Goal: Task Accomplishment & Management: Use online tool/utility

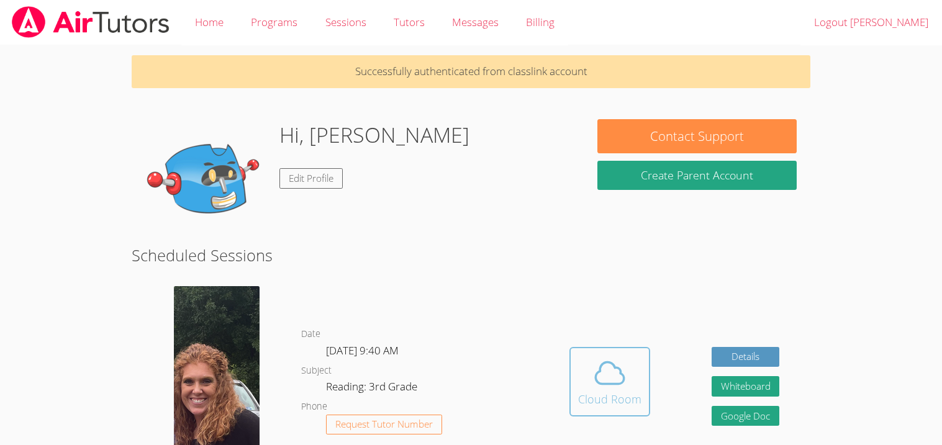
click at [634, 356] on span at bounding box center [609, 373] width 63 height 35
click at [600, 394] on div "Cloud Room" at bounding box center [609, 399] width 63 height 17
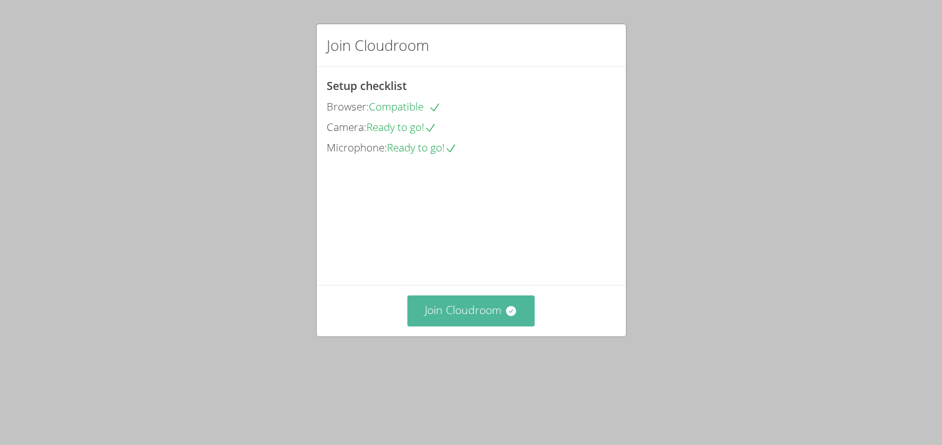
click at [469, 326] on button "Join Cloudroom" at bounding box center [470, 311] width 127 height 30
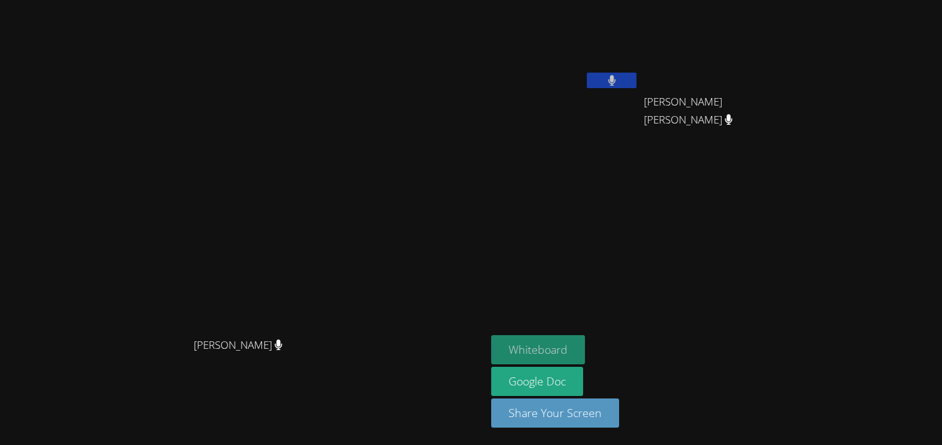
click at [585, 345] on button "Whiteboard" at bounding box center [538, 349] width 94 height 29
click at [337, 215] on video at bounding box center [243, 198] width 186 height 268
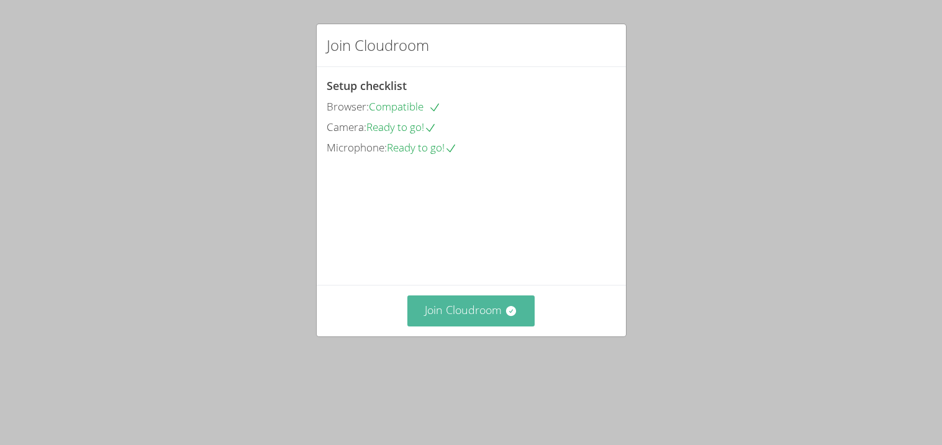
click at [520, 326] on button "Join Cloudroom" at bounding box center [470, 311] width 127 height 30
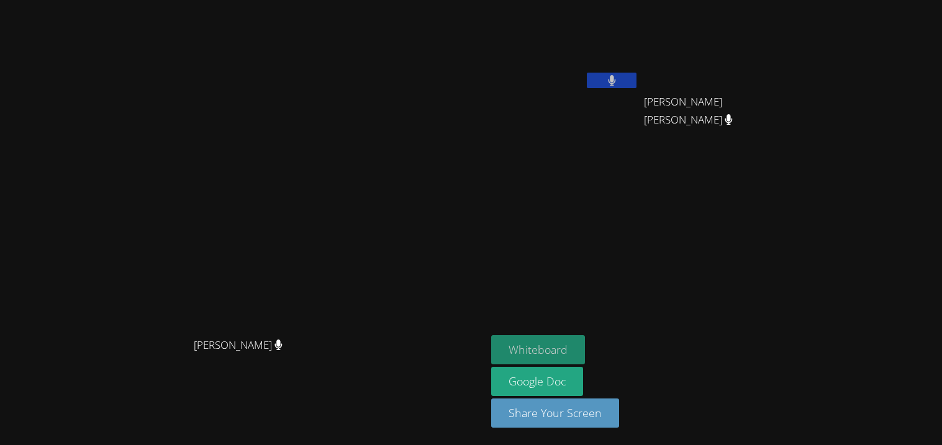
click at [585, 342] on button "Whiteboard" at bounding box center [538, 349] width 94 height 29
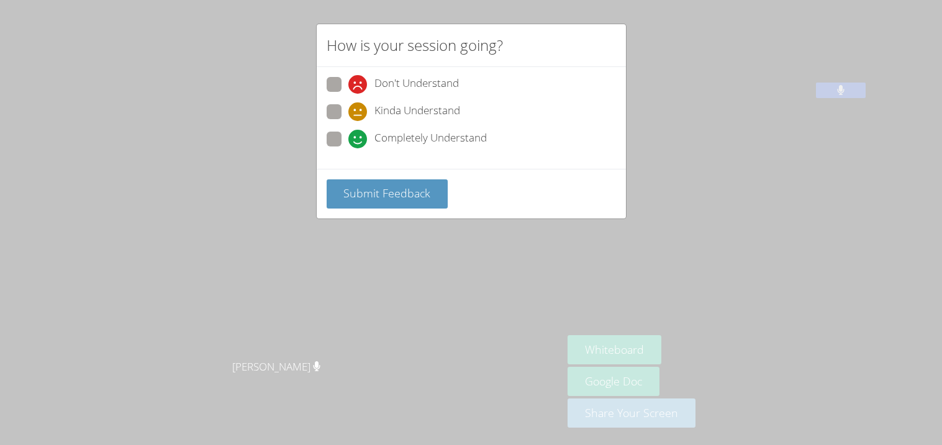
click at [343, 140] on label "Completely Understand" at bounding box center [407, 140] width 160 height 17
click at [348, 140] on input "Completely Understand" at bounding box center [353, 137] width 11 height 11
radio input "true"
click at [345, 208] on div "Submit Feedback" at bounding box center [471, 194] width 309 height 50
click at [352, 197] on span "Submit Feedback" at bounding box center [386, 193] width 87 height 15
